Goal: Information Seeking & Learning: Understand process/instructions

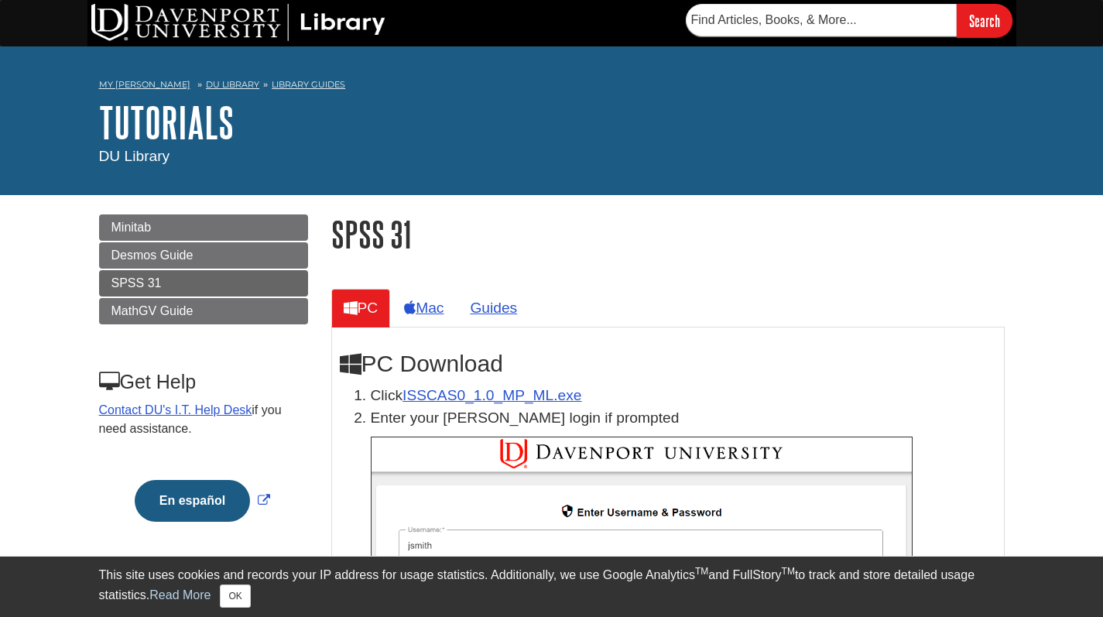
scroll to position [143, 0]
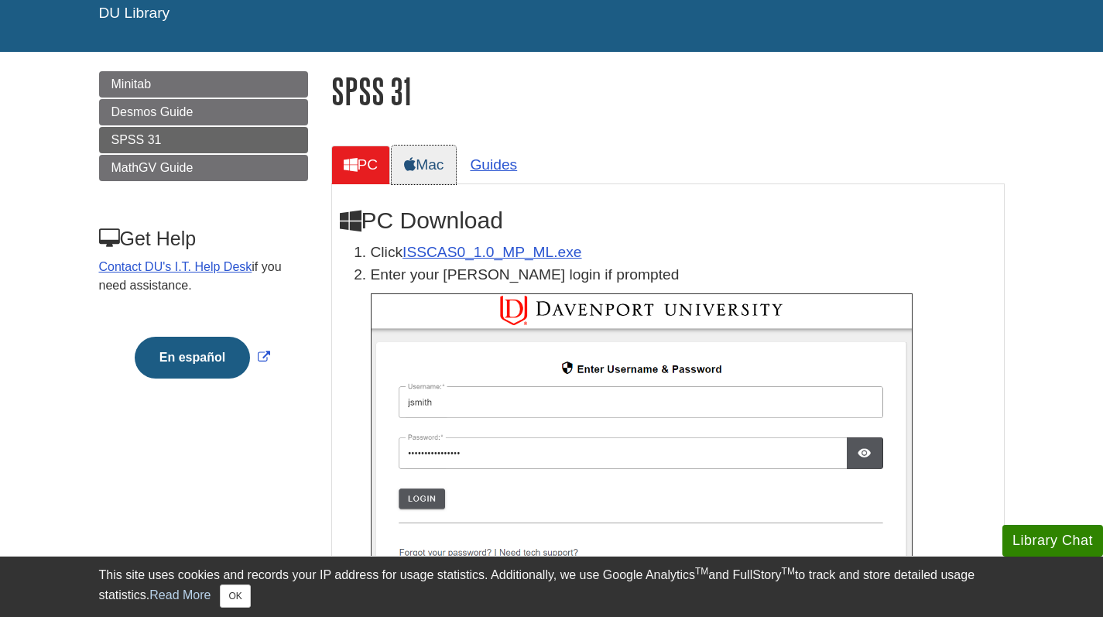
click at [441, 161] on link "Mac" at bounding box center [424, 165] width 64 height 38
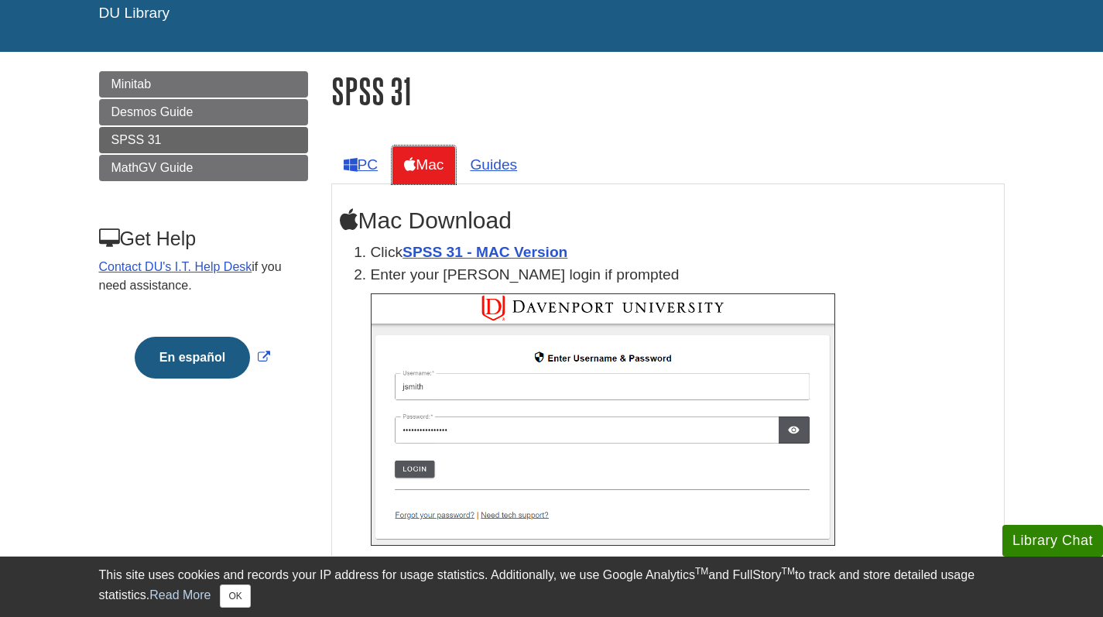
scroll to position [172, 0]
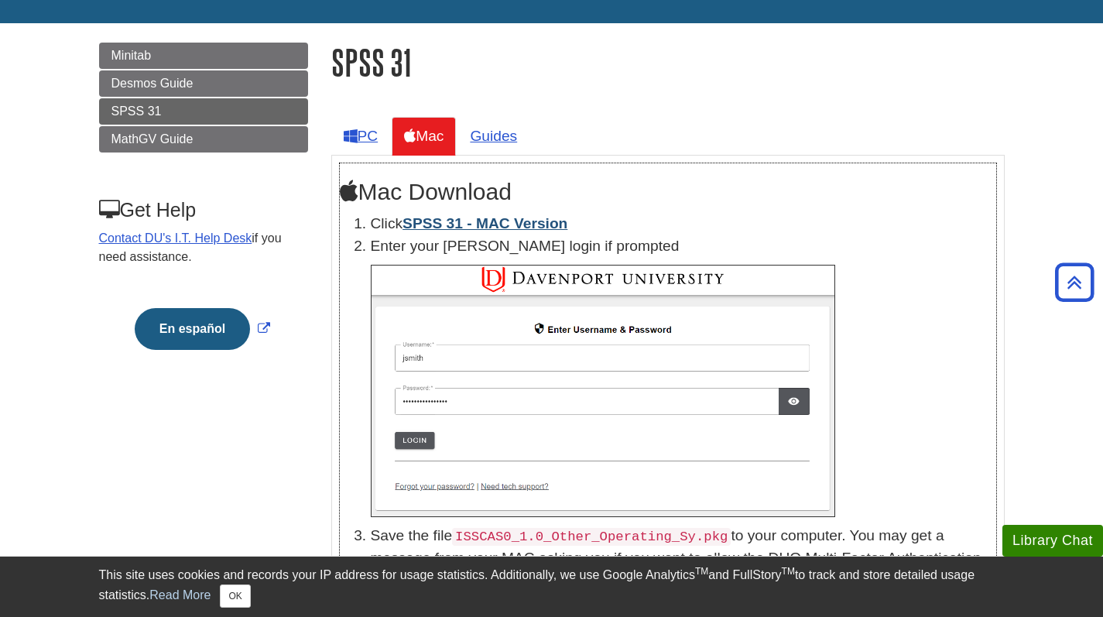
click at [506, 225] on link "SPSS 31 - MAC Version" at bounding box center [485, 223] width 165 height 16
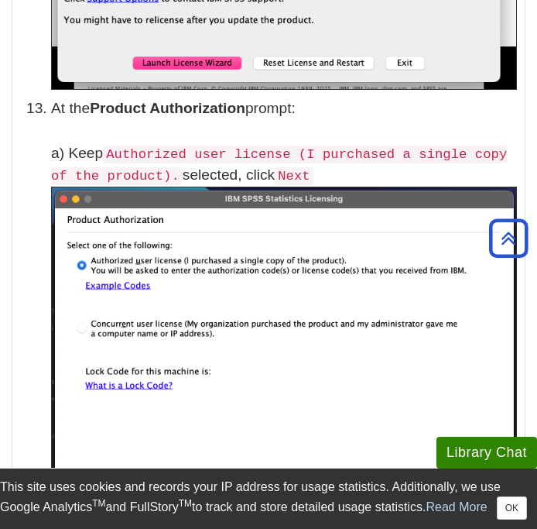
scroll to position [4238, 0]
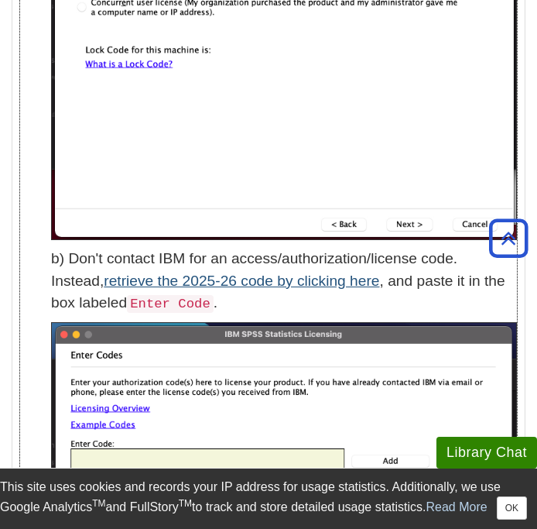
click at [228, 277] on link "retrieve the 2025-26 code by clicking here" at bounding box center [242, 281] width 276 height 16
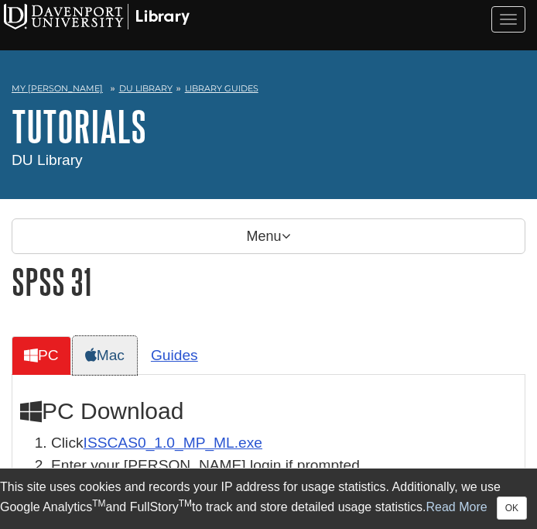
click at [128, 356] on link "Mac" at bounding box center [105, 355] width 64 height 38
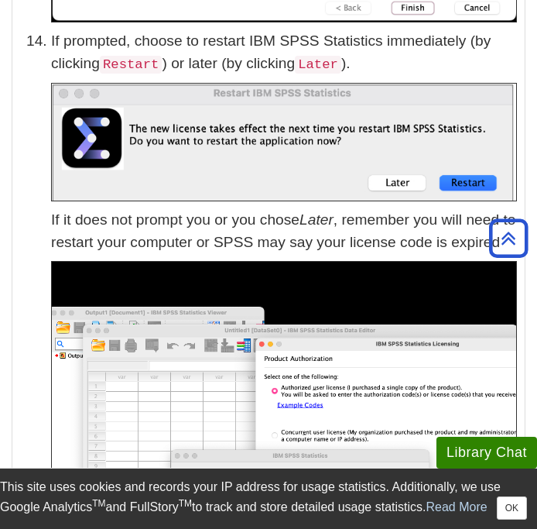
scroll to position [5547, 0]
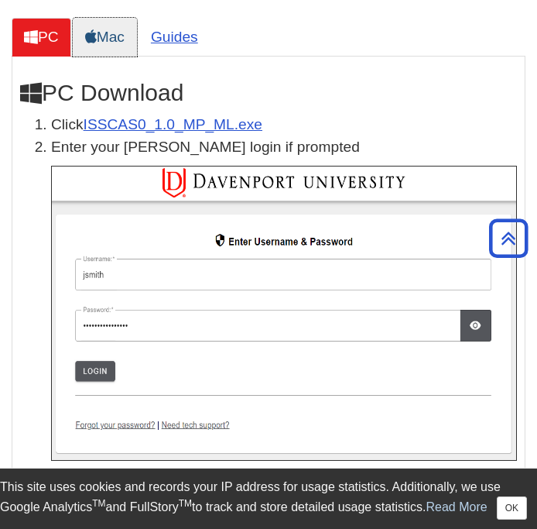
click at [111, 33] on link "Mac" at bounding box center [105, 37] width 64 height 38
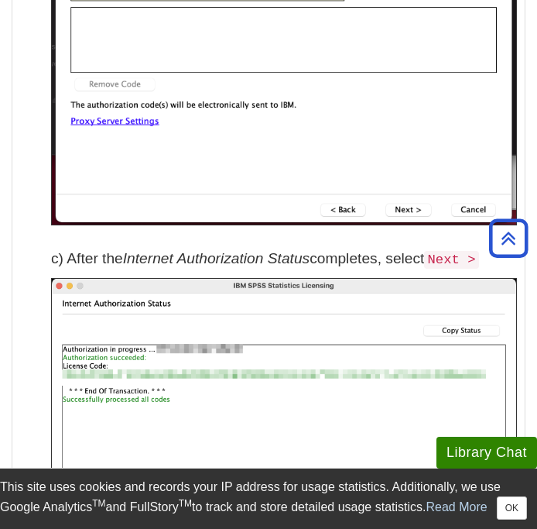
scroll to position [4076, 0]
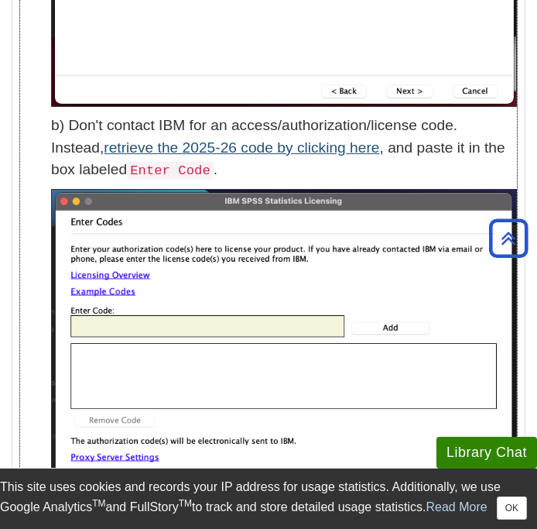
click at [182, 143] on link "retrieve the 2025-26 code by clicking here" at bounding box center [242, 147] width 276 height 16
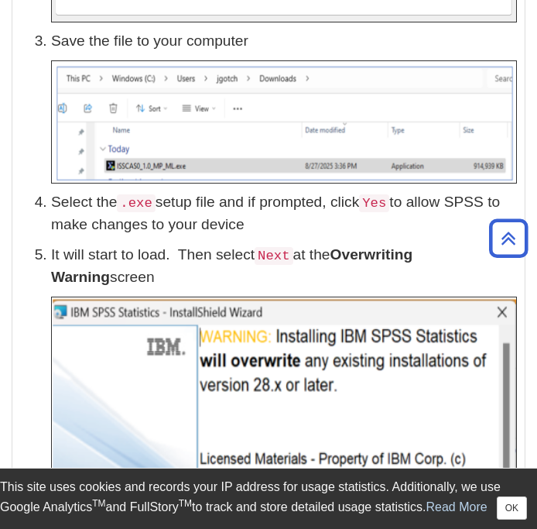
scroll to position [221, 0]
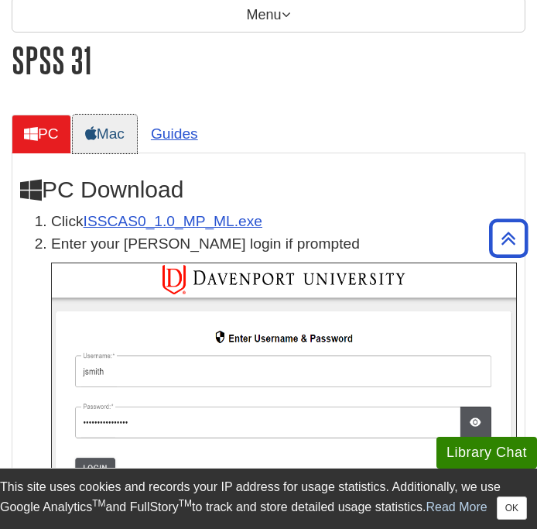
click at [120, 122] on link "Mac" at bounding box center [105, 134] width 64 height 38
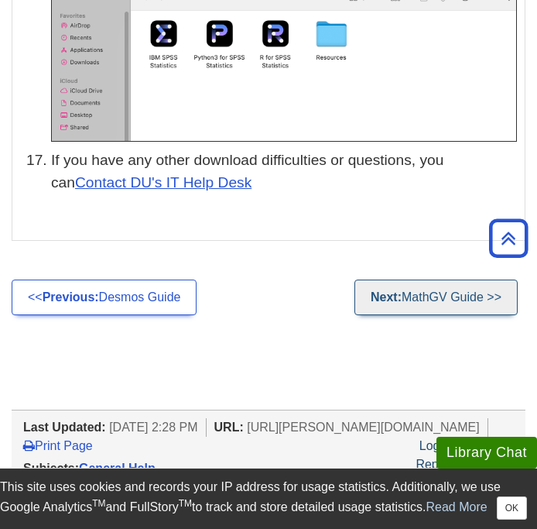
scroll to position [6376, 0]
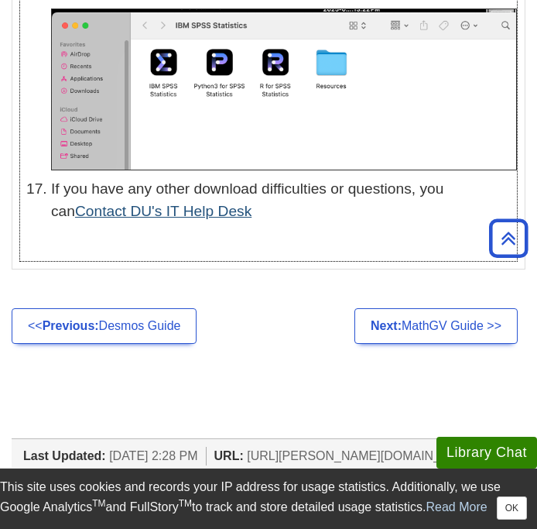
click at [111, 203] on link "Contact DU's IT Help Desk" at bounding box center [163, 211] width 177 height 16
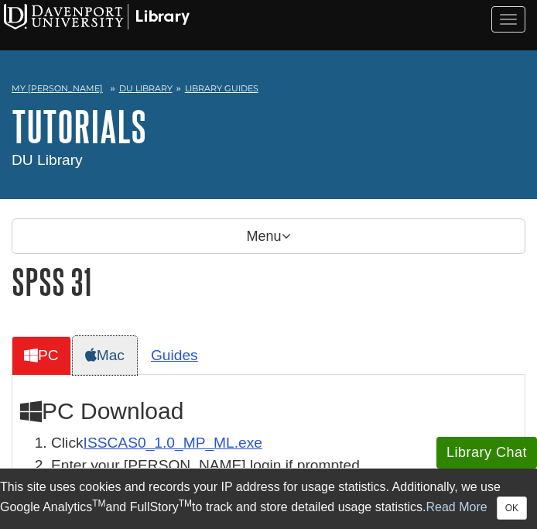
click at [111, 355] on link "Mac" at bounding box center [105, 355] width 64 height 38
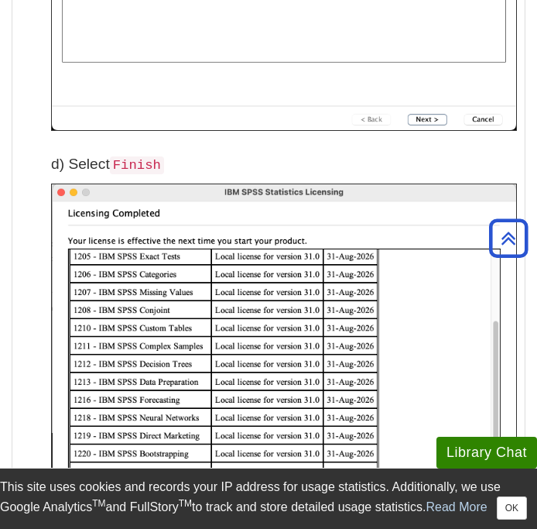
scroll to position [5017, 0]
